Goal: Transaction & Acquisition: Purchase product/service

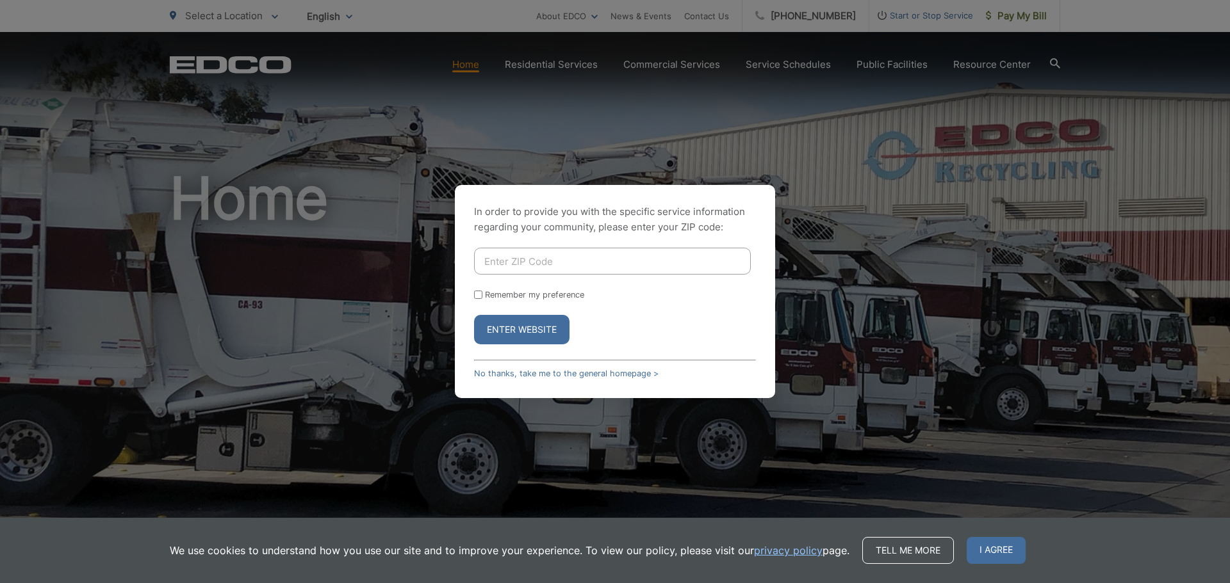
click at [628, 259] on input "Enter ZIP Code" at bounding box center [612, 261] width 277 height 27
click at [591, 263] on input "Enter ZIP Code" at bounding box center [612, 261] width 277 height 27
type input "92084"
click at [543, 331] on button "Enter Website" at bounding box center [521, 329] width 95 height 29
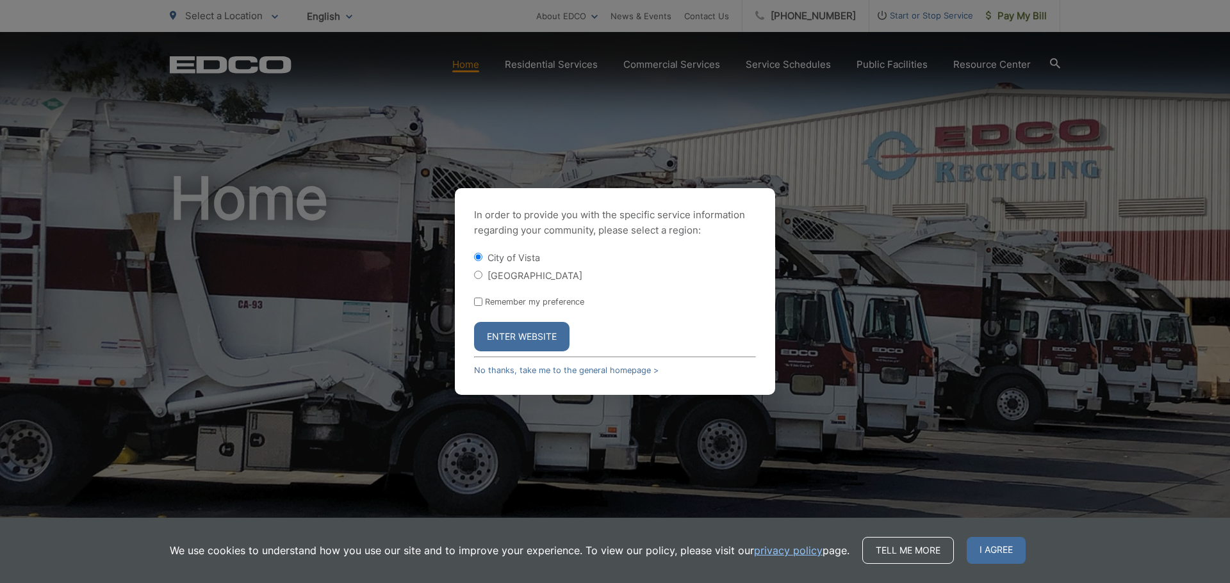
click at [534, 353] on div "In order to provide you with the specific service information regarding your co…" at bounding box center [615, 291] width 320 height 207
click at [534, 340] on button "Enter Website" at bounding box center [521, 336] width 95 height 29
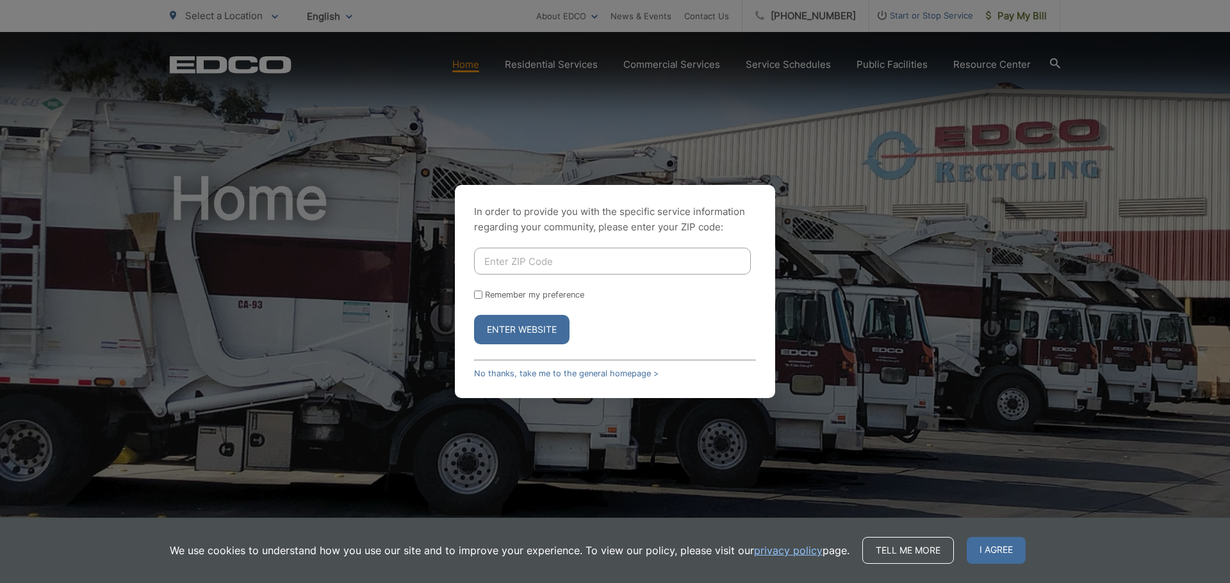
click at [532, 265] on input "Enter ZIP Code" at bounding box center [612, 261] width 277 height 27
type input "91950"
click at [532, 333] on button "Enter Website" at bounding box center [521, 329] width 95 height 29
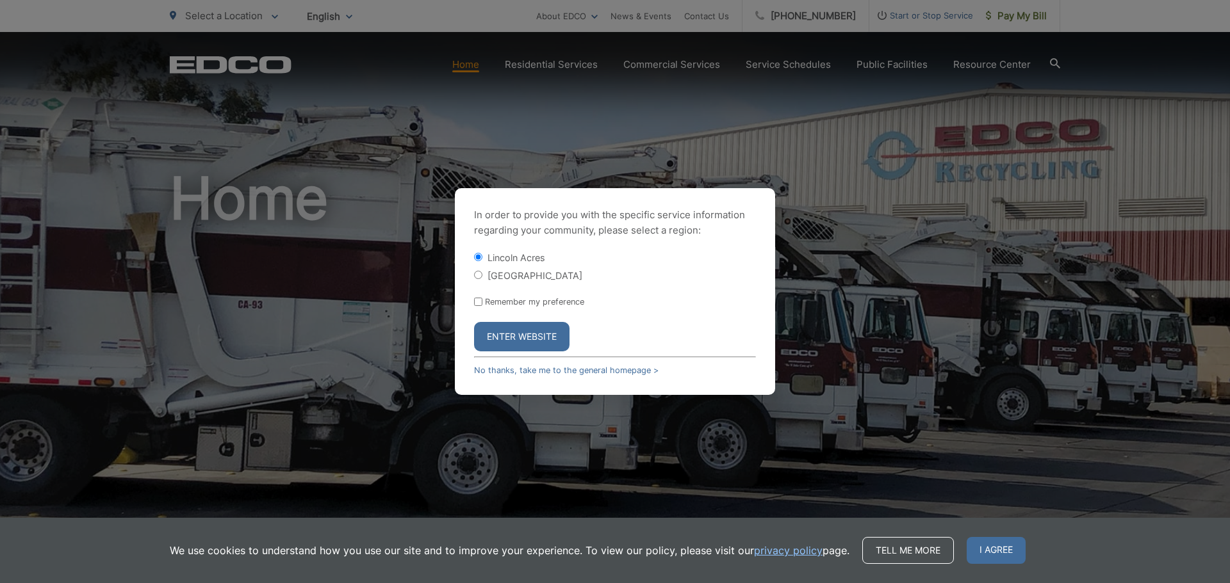
click at [480, 276] on input "[GEOGRAPHIC_DATA]" at bounding box center [478, 275] width 8 height 8
radio input "true"
click at [532, 334] on button "Enter Website" at bounding box center [521, 336] width 95 height 29
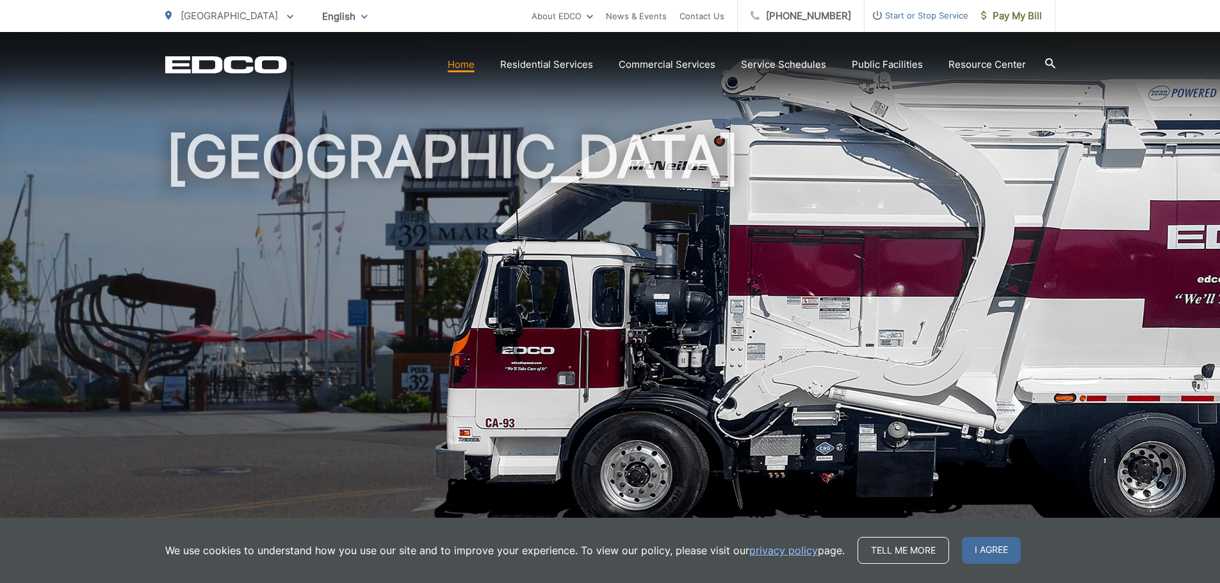
scroll to position [64, 0]
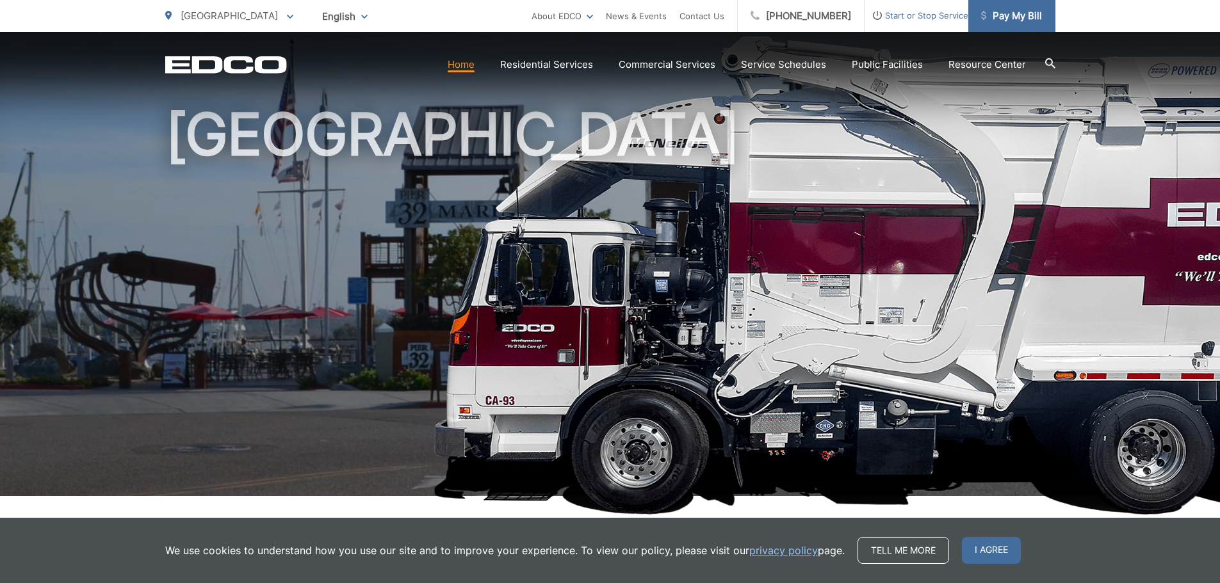
click at [1033, 13] on span "Pay My Bill" at bounding box center [1011, 15] width 61 height 15
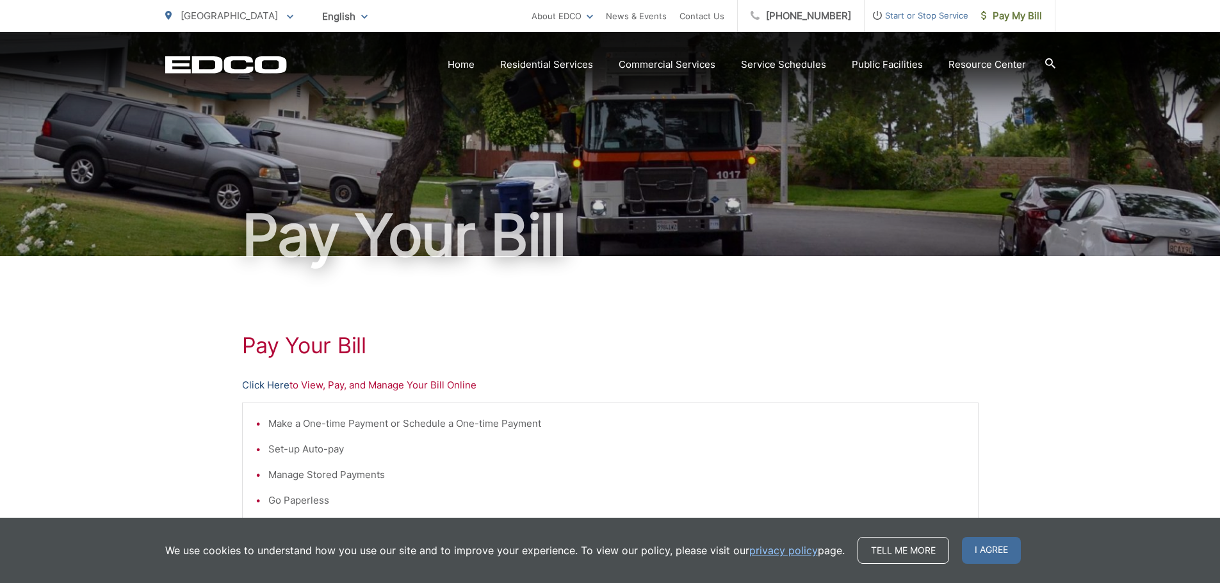
click at [277, 389] on link "Click Here" at bounding box center [265, 385] width 47 height 15
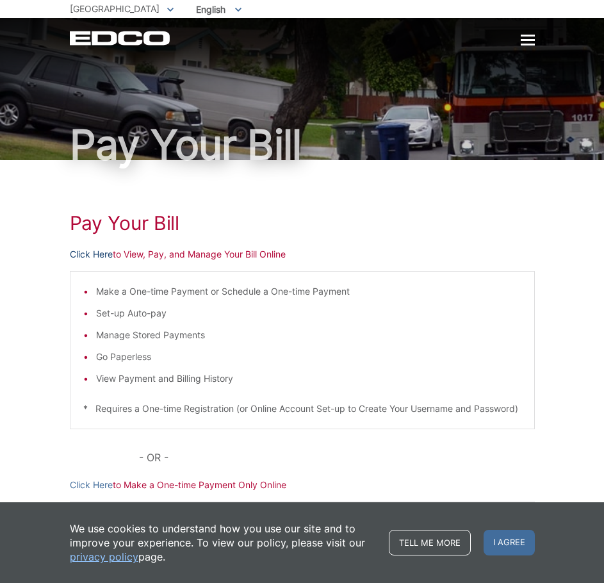
click at [90, 254] on link "Click Here" at bounding box center [91, 254] width 43 height 14
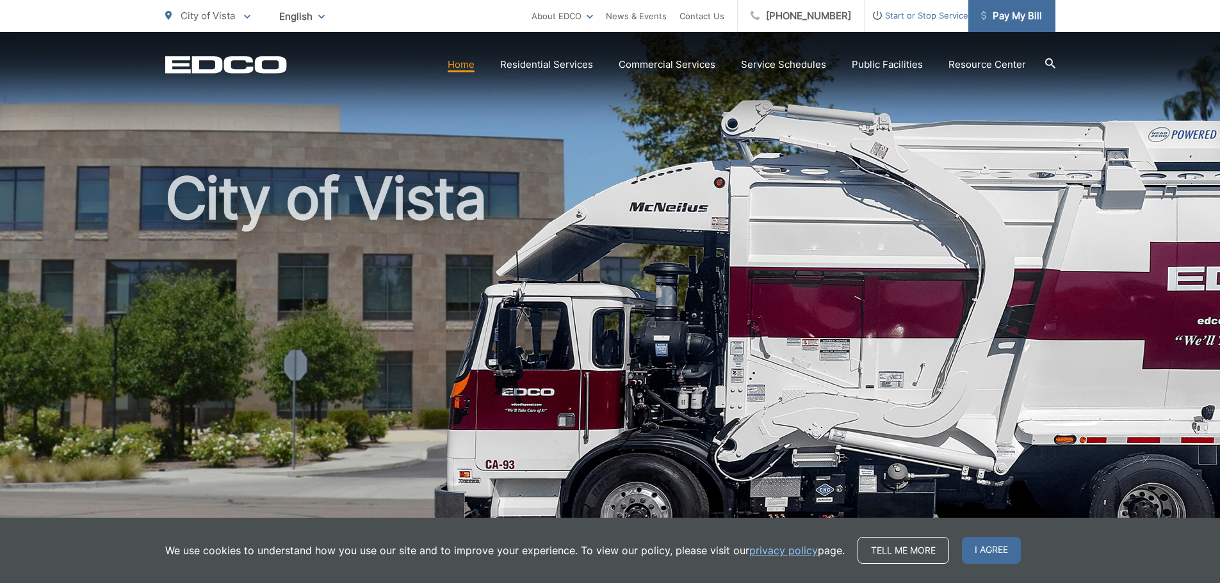
click at [1021, 19] on span "Pay My Bill" at bounding box center [1011, 15] width 61 height 15
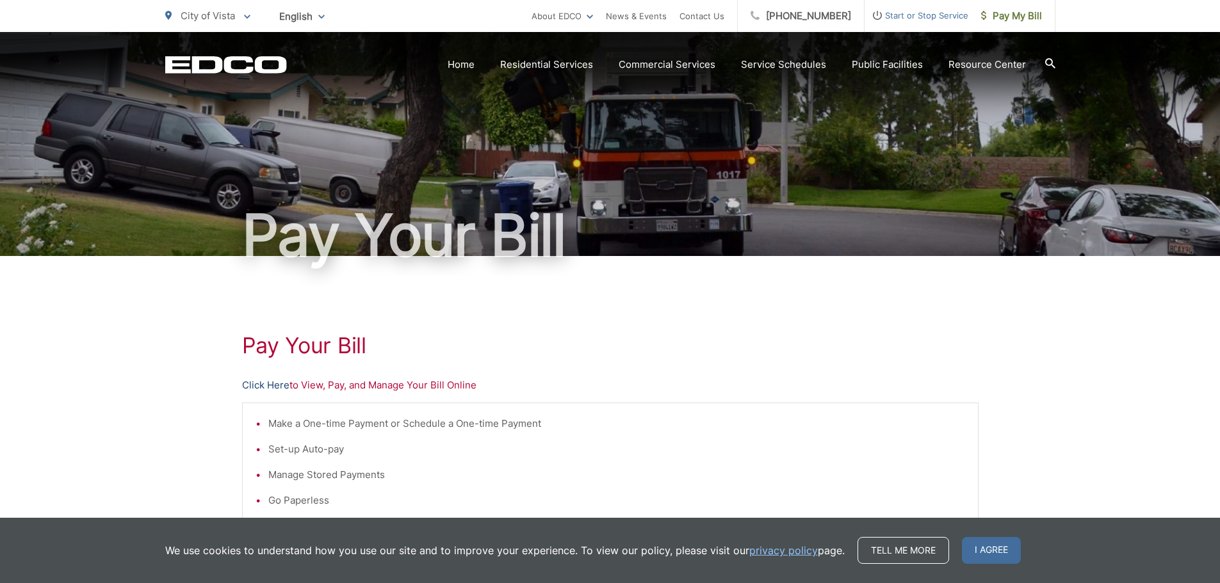
click at [281, 386] on link "Click Here" at bounding box center [265, 385] width 47 height 15
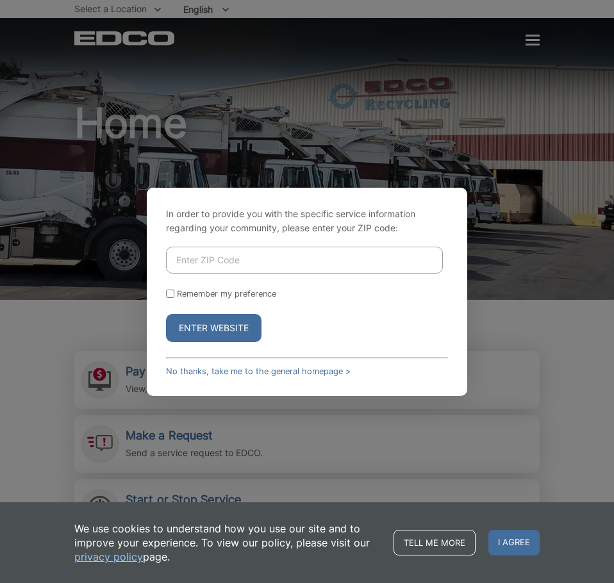
click at [198, 258] on input "Enter ZIP Code" at bounding box center [304, 260] width 277 height 27
type input "91950"
click at [208, 331] on button "Enter Website" at bounding box center [213, 328] width 95 height 28
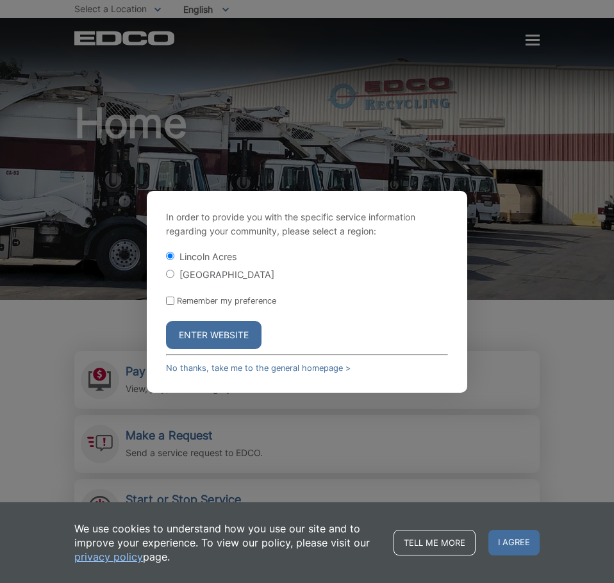
drag, startPoint x: 170, startPoint y: 274, endPoint x: 183, endPoint y: 302, distance: 30.7
click at [170, 275] on input "[GEOGRAPHIC_DATA]" at bounding box center [170, 274] width 8 height 8
radio input "true"
click at [209, 342] on button "Enter Website" at bounding box center [213, 335] width 95 height 28
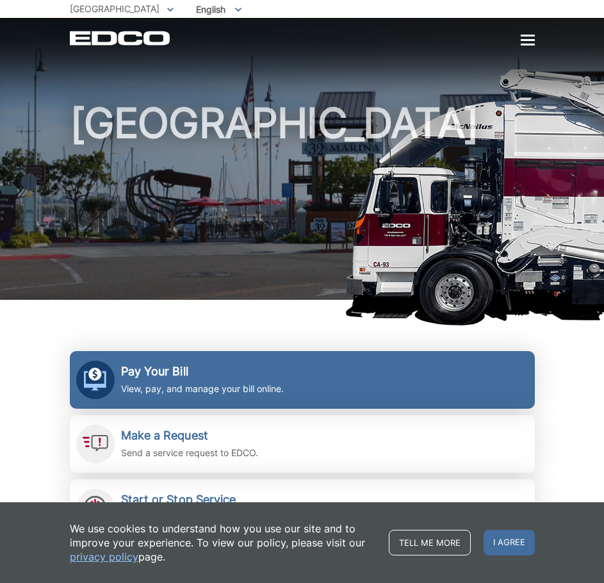
click at [128, 386] on p "View, pay, and manage your bill online." at bounding box center [202, 389] width 163 height 14
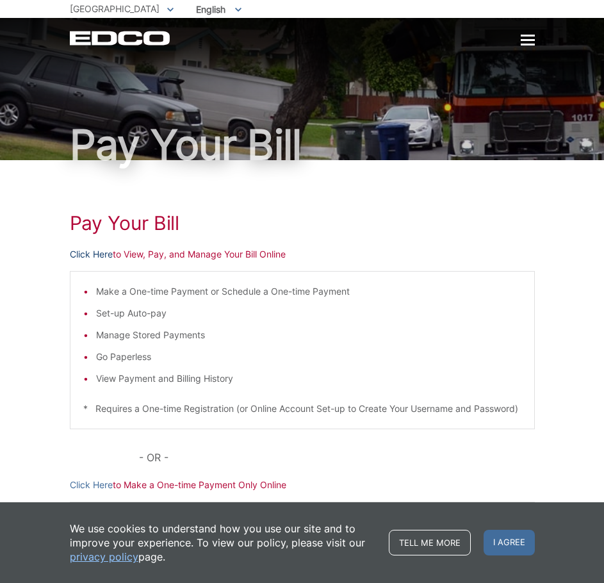
click at [89, 253] on link "Click Here" at bounding box center [91, 254] width 43 height 14
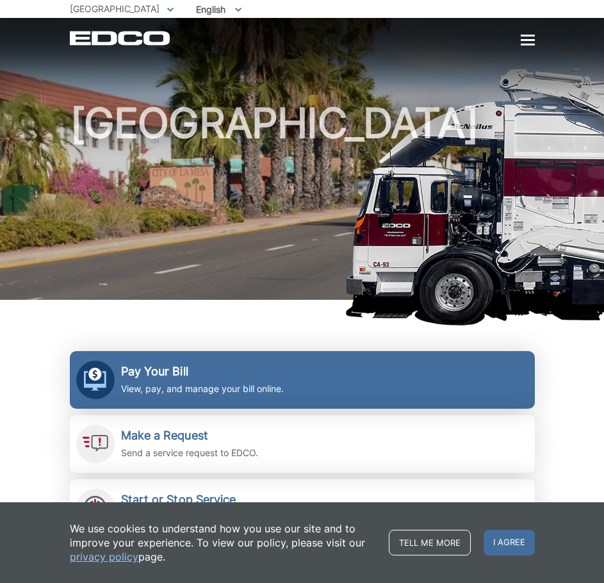
click at [184, 375] on h2 "Pay Your Bill" at bounding box center [202, 371] width 163 height 14
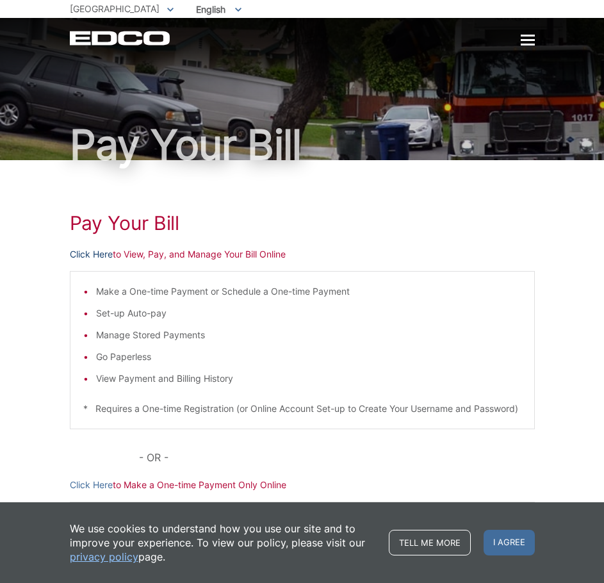
click at [101, 251] on link "Click Here" at bounding box center [91, 254] width 43 height 14
